Goal: Task Accomplishment & Management: Complete application form

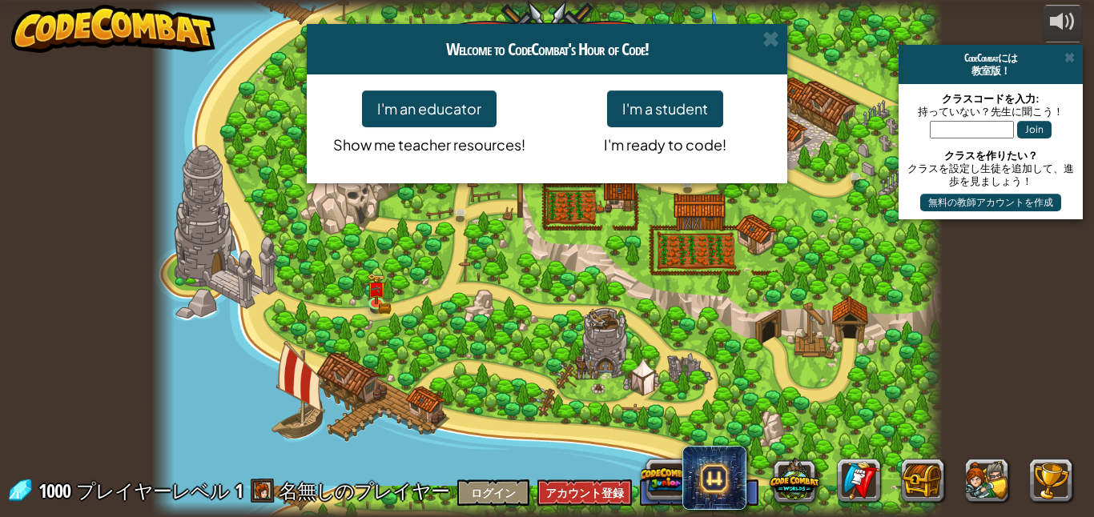
select select "ja"
click at [770, 42] on span at bounding box center [770, 38] width 17 height 17
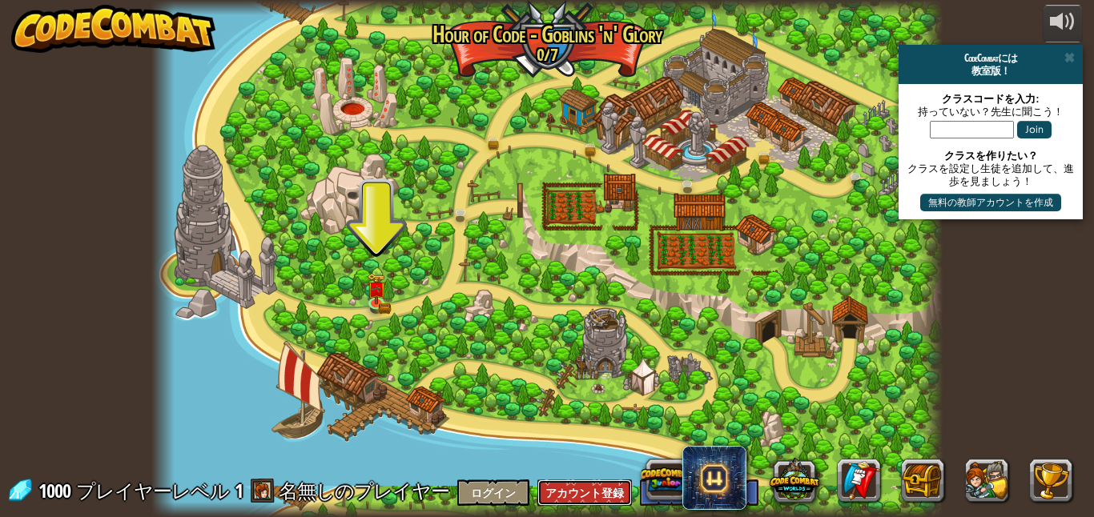
click at [555, 501] on button "アカウント登録" at bounding box center [584, 493] width 94 height 26
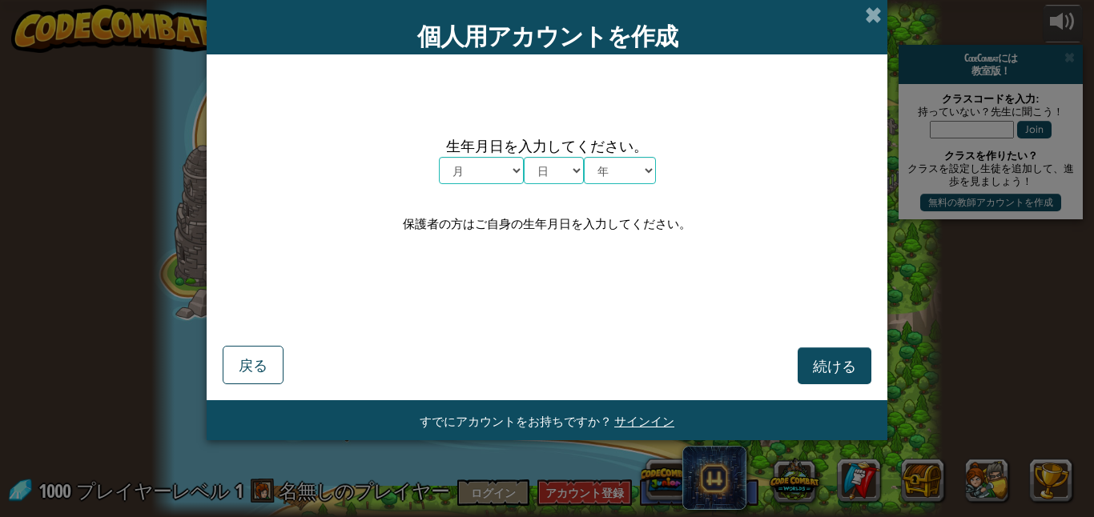
click at [491, 173] on select "月 １月 ２月 ３月 ４月 ５月 ６月 ７月 ８月 ９月 １０月 １１月 １２月" at bounding box center [481, 170] width 85 height 27
click at [400, 279] on div "生年月日を入力してください。 月 １月 ２月 ３月 ４月 ５月 ６月 ７月 ８月 ９月 １０月 １１月 １２月 日 1 2 3 4 5 6 7 8 9 10 …" at bounding box center [547, 184] width 648 height 228
click at [461, 169] on select "月 １月 ２月 ３月 ４月 ５月 ６月 ７月 ８月 ９月 １０月 １１月 １２月" at bounding box center [481, 170] width 85 height 27
select select "5"
click at [439, 157] on select "月 １月 ２月 ３月 ４月 ５月 ６月 ７月 ８月 ９月 １０月 １１月 １２月" at bounding box center [481, 170] width 85 height 27
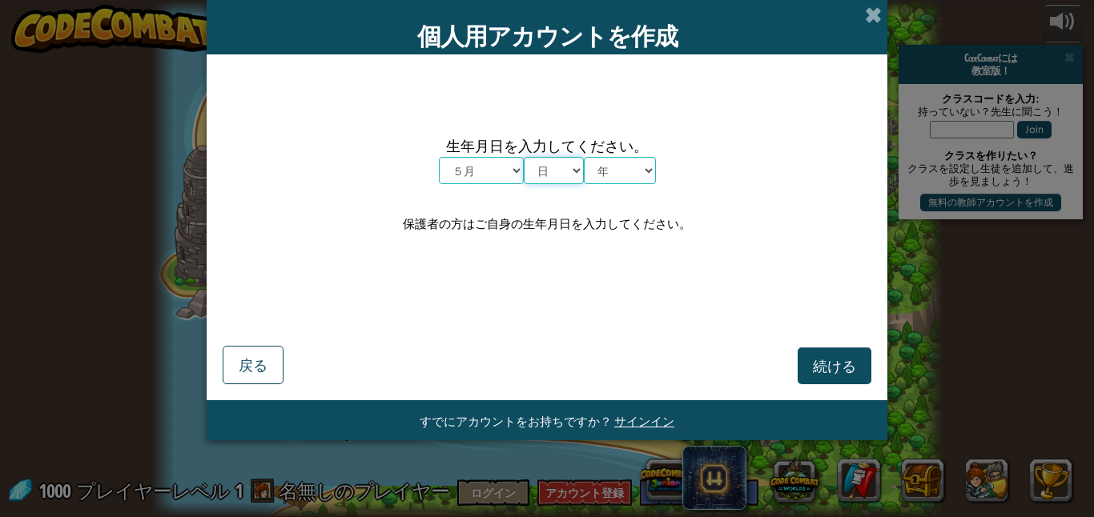
click at [535, 167] on select "日 1 2 3 4 5 6 7 8 9 10 11 12 13 14 15 16 17 18 19 20 21 22 23 24 25 26 27 28 29…" at bounding box center [554, 170] width 60 height 27
select select "16"
click at [524, 157] on select "日 1 2 3 4 5 6 7 8 9 10 11 12 13 14 15 16 17 18 19 20 21 22 23 24 25 26 27 28 29…" at bounding box center [554, 170] width 60 height 27
click at [630, 162] on select "年 2025 2024 2023 2022 2021 2020 2019 2018 2017 2016 2015 2014 2013 2012 2011 20…" at bounding box center [620, 170] width 72 height 27
select select "2012"
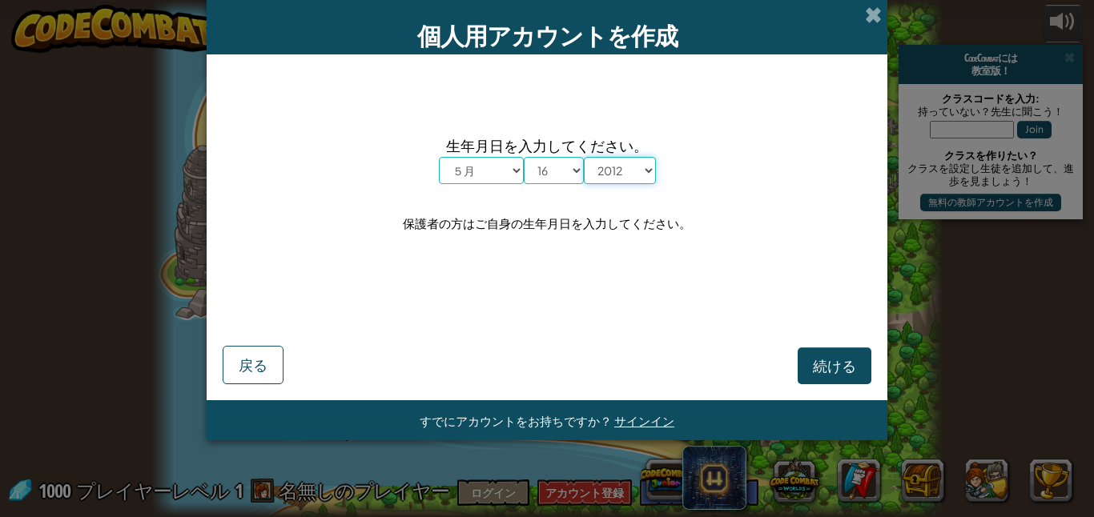
click at [584, 157] on select "年 2025 2024 2023 2022 2021 2020 2019 2018 2017 2016 2015 2014 2013 2012 2011 20…" at bounding box center [620, 170] width 72 height 27
click at [809, 372] on button "続ける" at bounding box center [834, 365] width 74 height 37
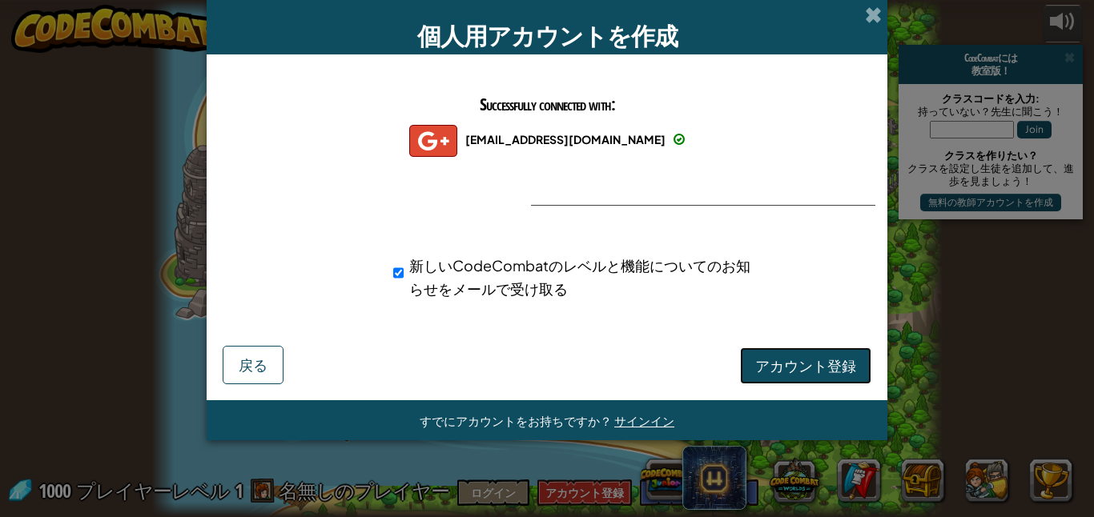
click at [808, 359] on span "アカウント登録" at bounding box center [805, 365] width 101 height 18
click at [809, 363] on button "アカウント登録" at bounding box center [805, 365] width 131 height 37
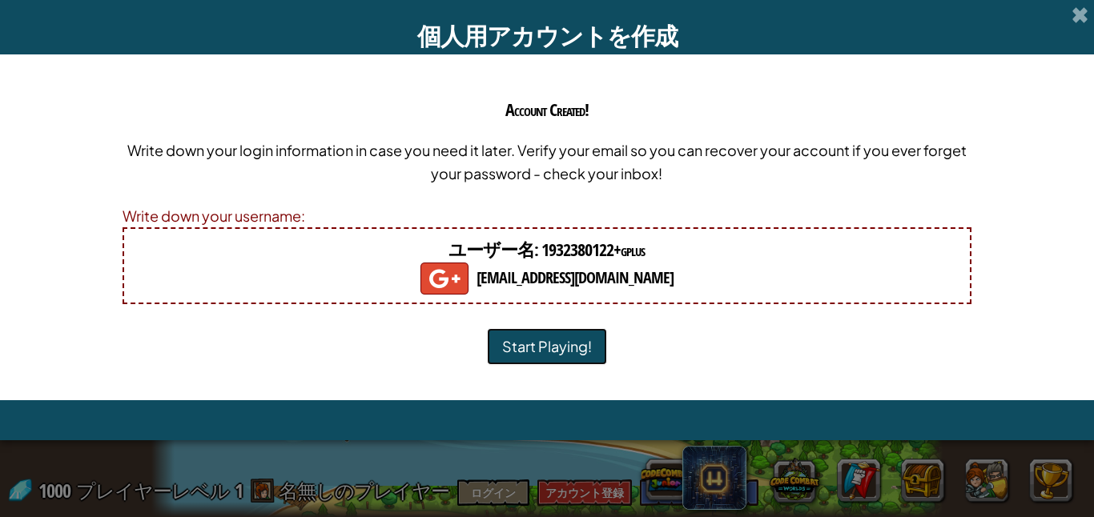
click at [532, 347] on button "Start Playing!" at bounding box center [547, 346] width 120 height 37
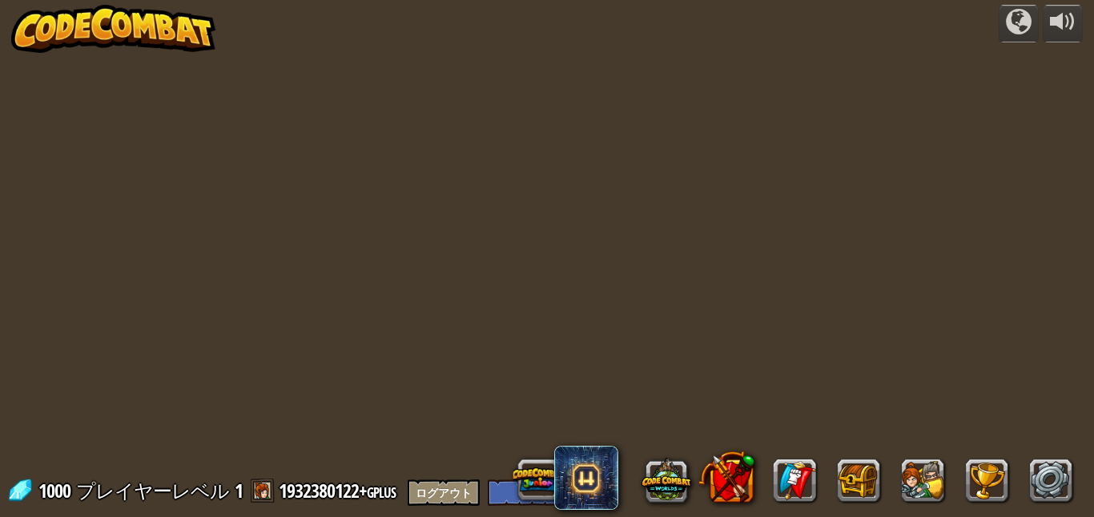
select select "ja"
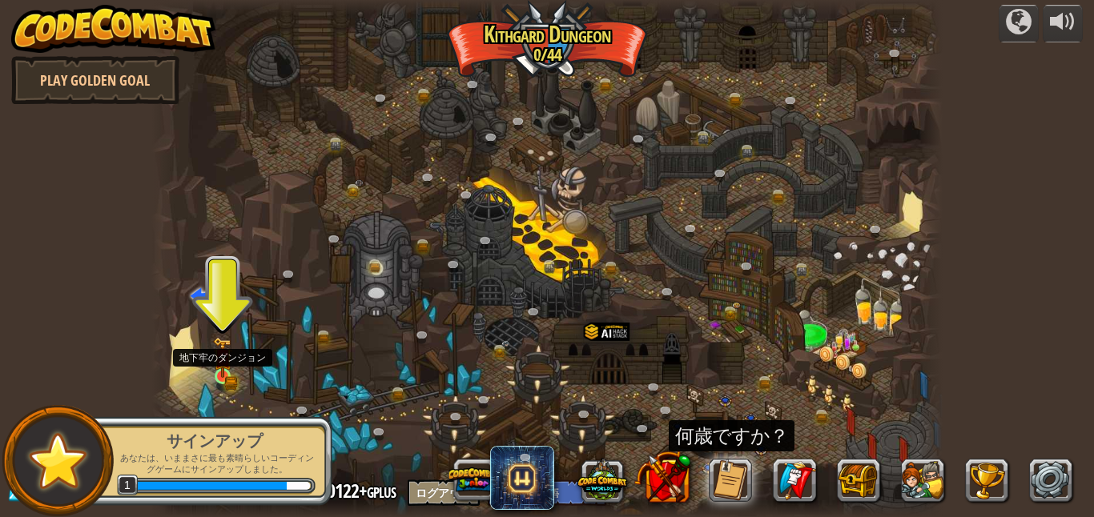
click at [223, 368] on img at bounding box center [222, 357] width 18 height 41
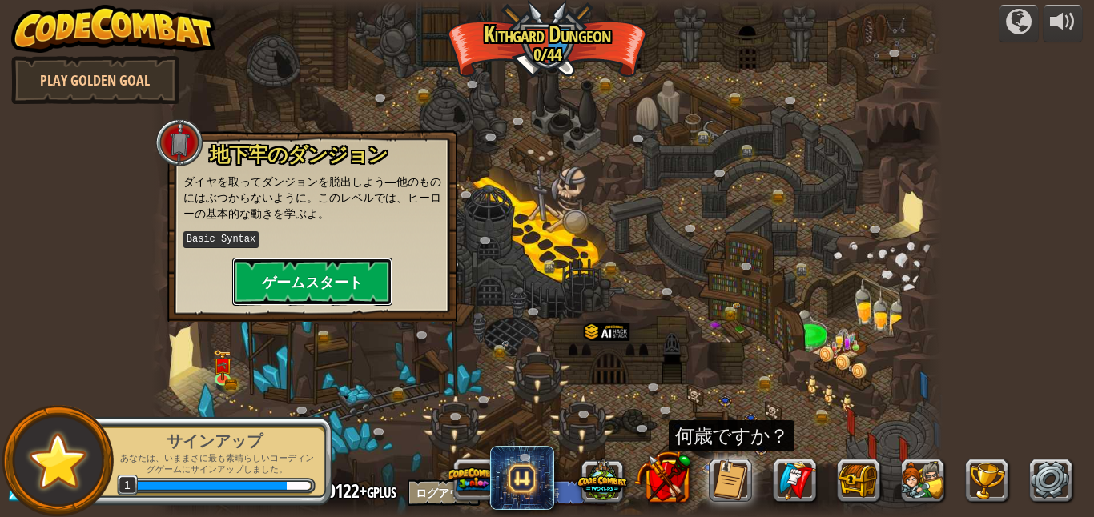
click at [272, 278] on button "ゲームスタート" at bounding box center [312, 282] width 160 height 48
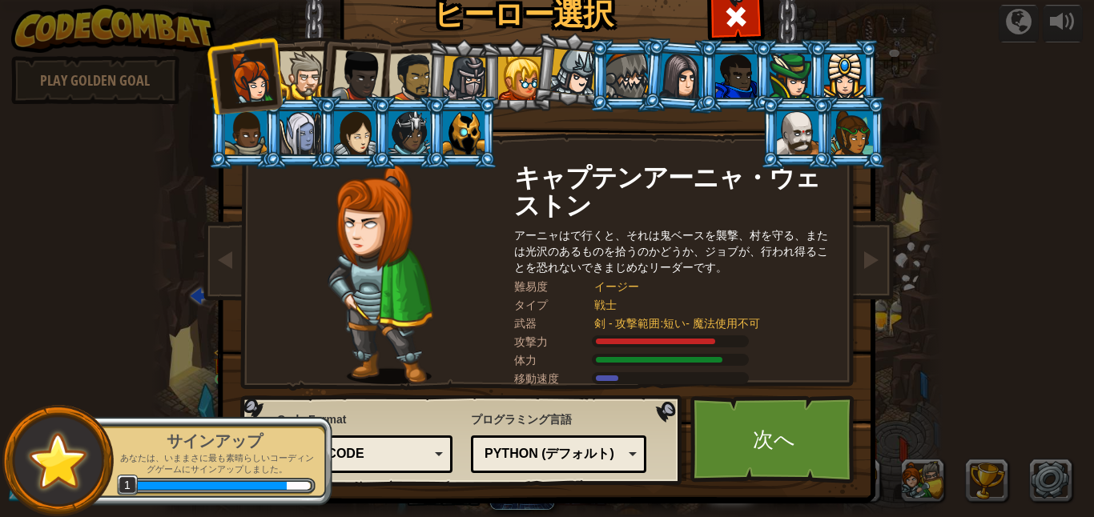
click at [300, 70] on div at bounding box center [303, 75] width 49 height 49
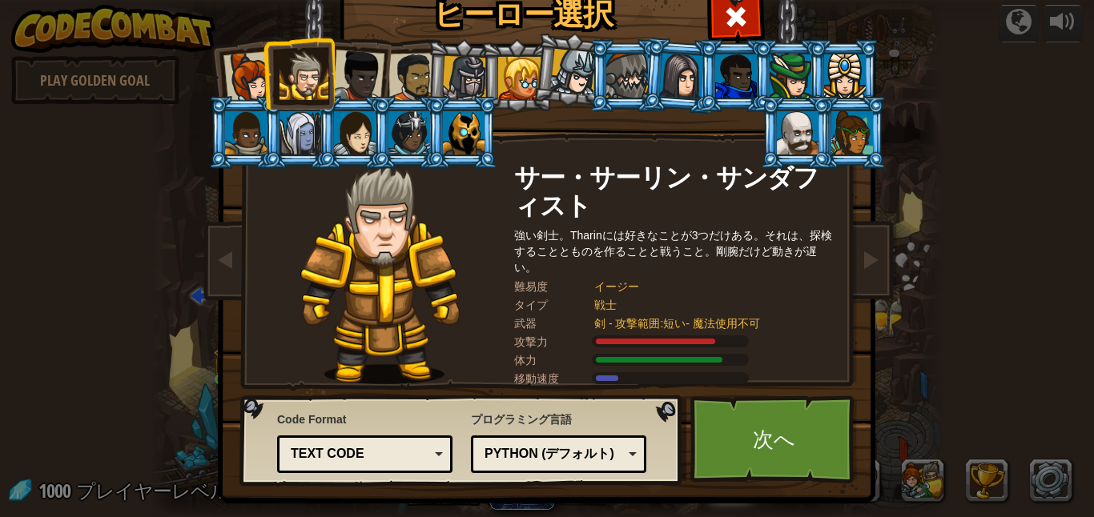
click at [524, 89] on div at bounding box center [519, 78] width 43 height 43
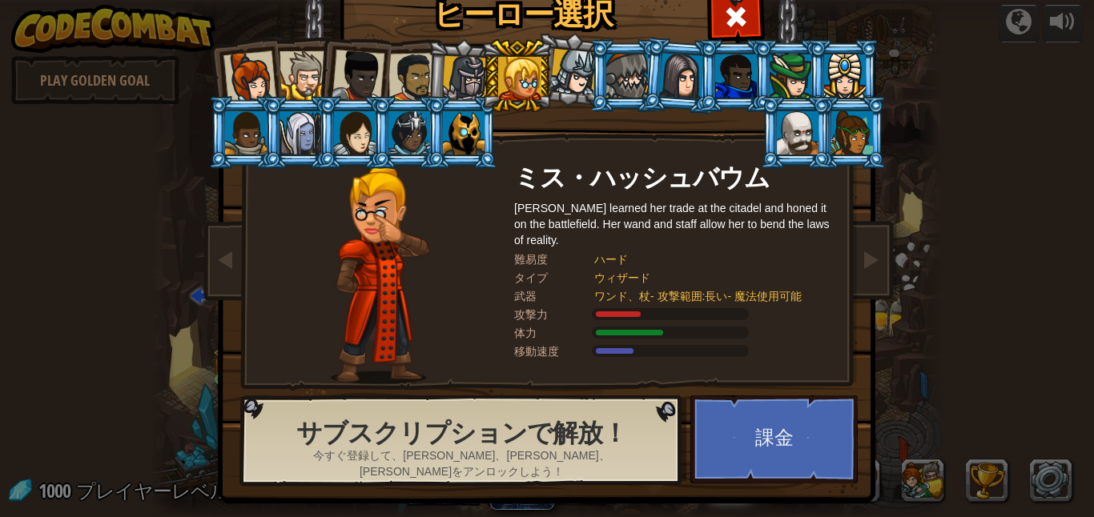
click at [777, 134] on div at bounding box center [798, 132] width 42 height 43
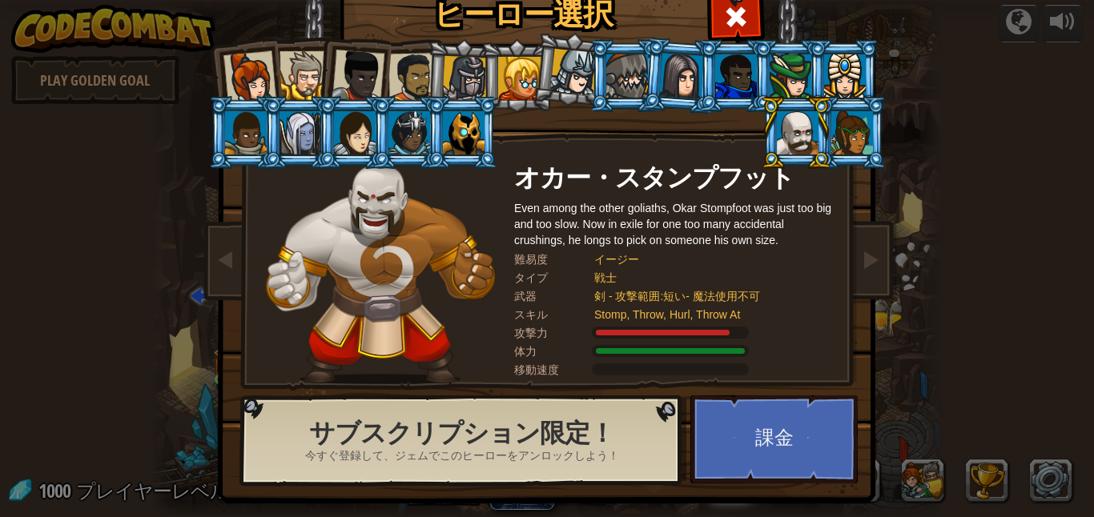
click at [523, 72] on div at bounding box center [519, 78] width 43 height 43
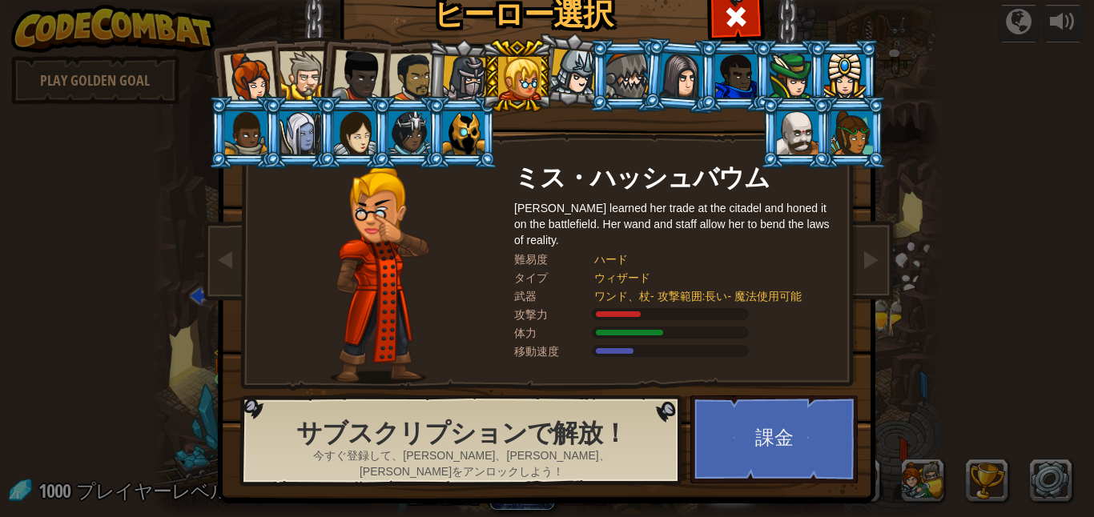
click at [836, 124] on div at bounding box center [852, 132] width 42 height 43
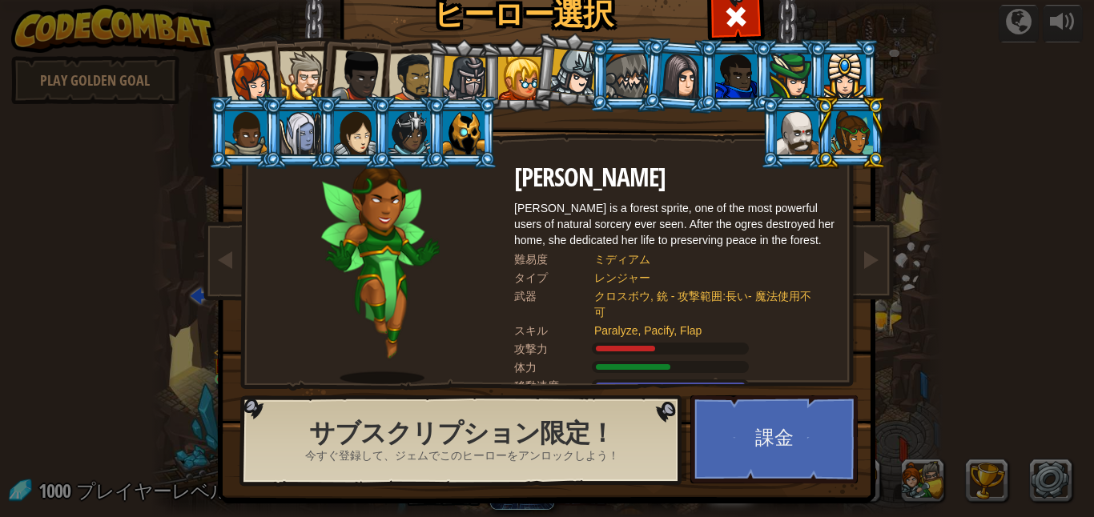
click at [268, 70] on div at bounding box center [249, 77] width 53 height 53
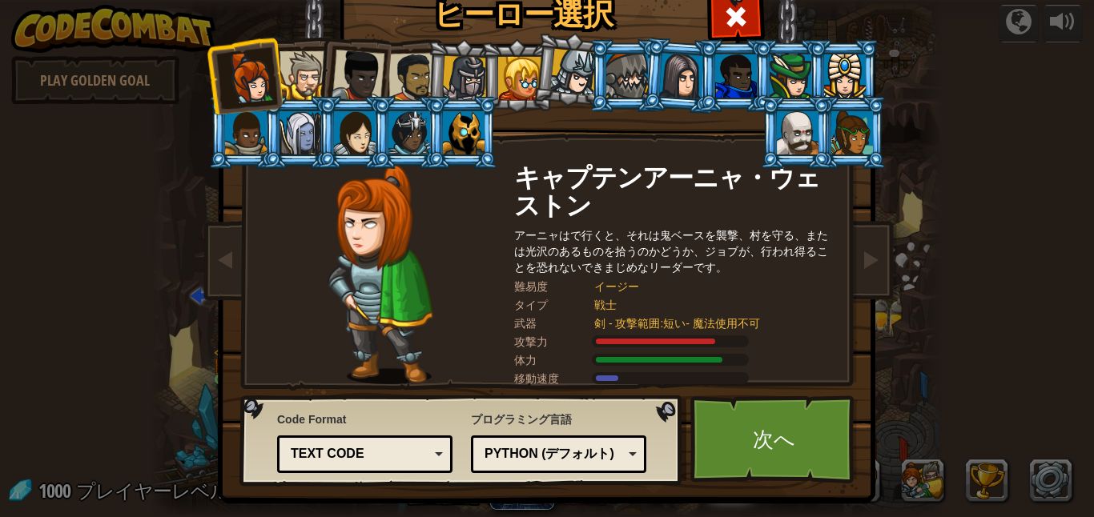
click at [255, 120] on div at bounding box center [246, 132] width 42 height 43
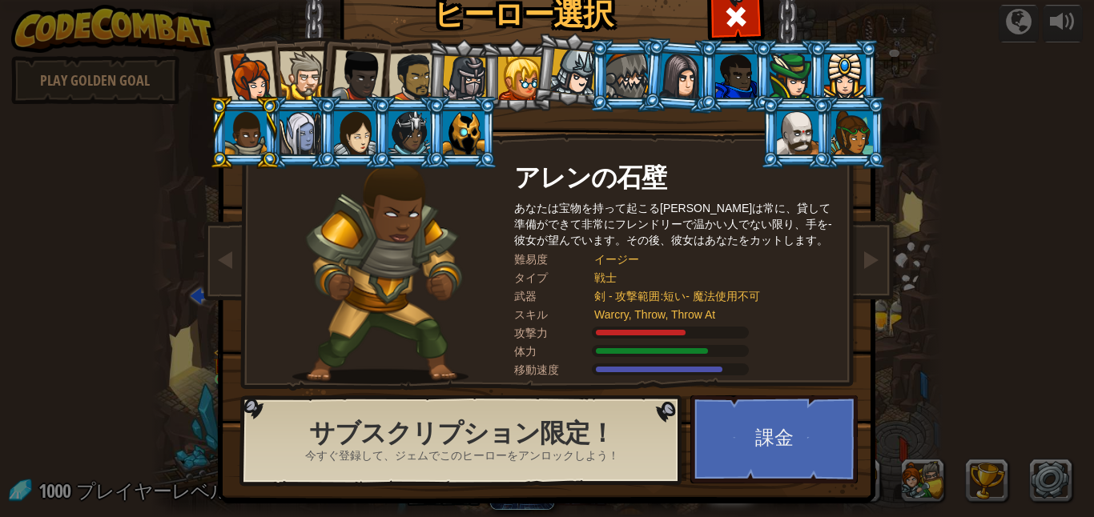
click at [323, 131] on li at bounding box center [353, 132] width 72 height 73
